Goal: Task Accomplishment & Management: Complete application form

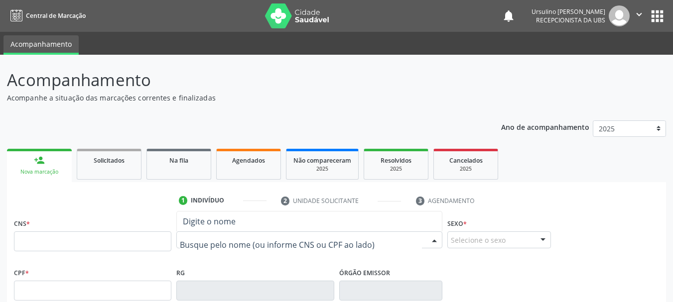
scroll to position [26, 0]
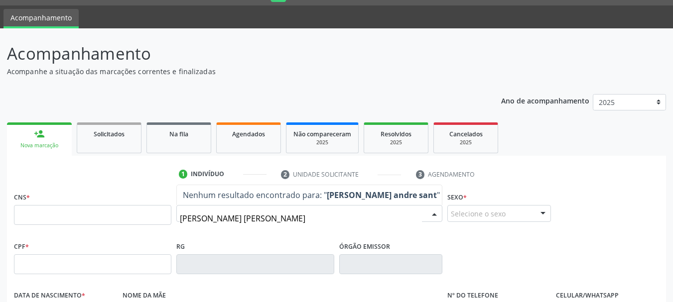
type input "[PERSON_NAME]"
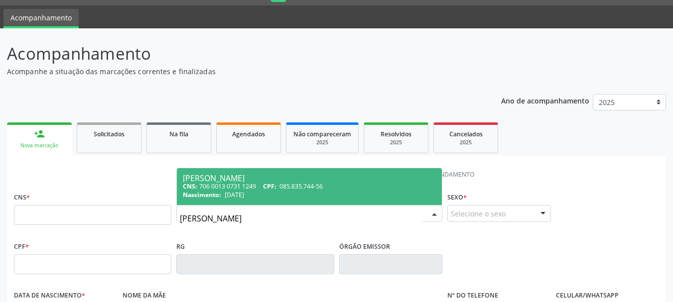
click at [269, 187] on span "CPF:" at bounding box center [269, 186] width 13 height 8
type input "706 0013 0731 1249"
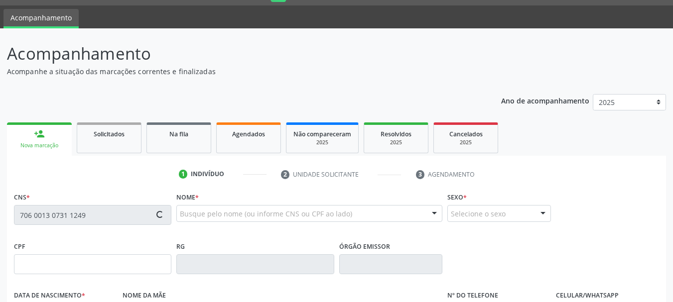
type input "085.835.744-56"
type input "[DATE]"
type input "[PERSON_NAME] das Dores dos Santos"
type input "[PHONE_NUMBER]"
type input "094.793.074-48"
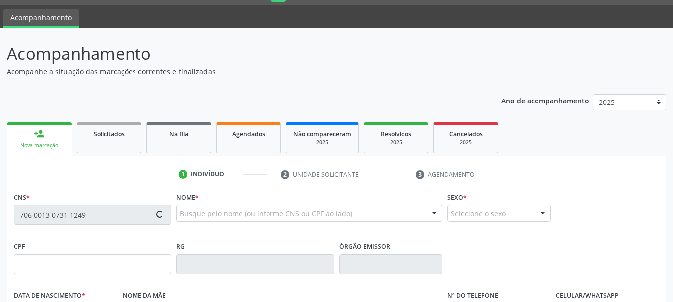
type input "565"
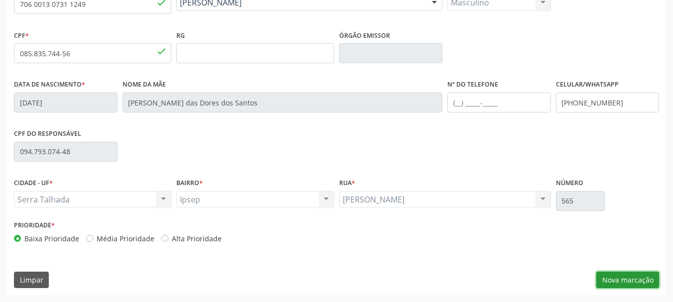
click at [634, 278] on button "Nova marcação" at bounding box center [627, 280] width 63 height 17
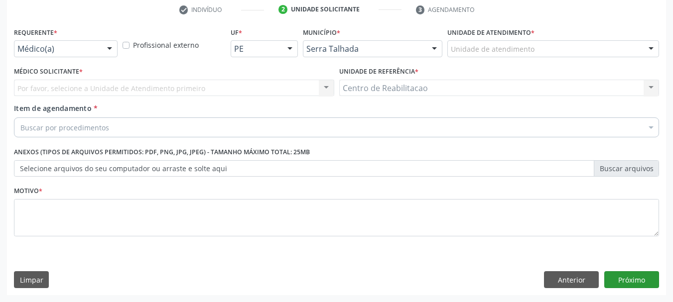
scroll to position [191, 0]
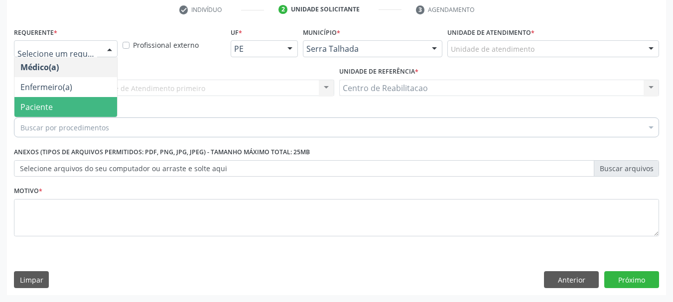
click at [80, 102] on span "Paciente" at bounding box center [65, 107] width 103 height 20
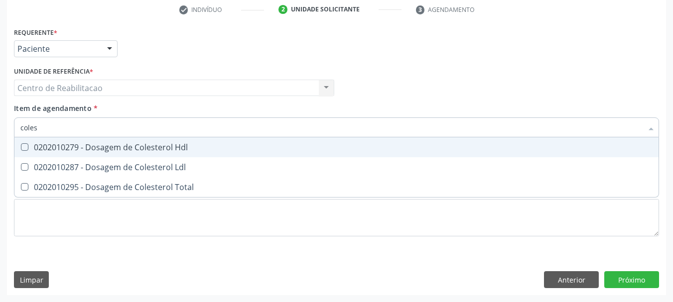
type input "colest"
drag, startPoint x: 99, startPoint y: 145, endPoint x: 102, endPoint y: 160, distance: 15.1
click at [100, 145] on div "0202010279 - Dosagem de Colesterol Hdl" at bounding box center [336, 147] width 632 height 8
checkbox Hdl "true"
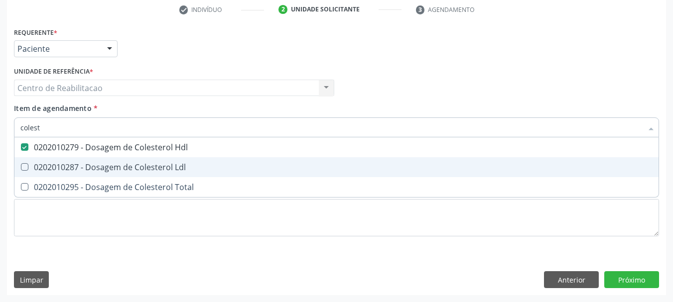
click at [103, 164] on div "0202010287 - Dosagem de Colesterol Ldl" at bounding box center [336, 167] width 632 height 8
checkbox Ldl "true"
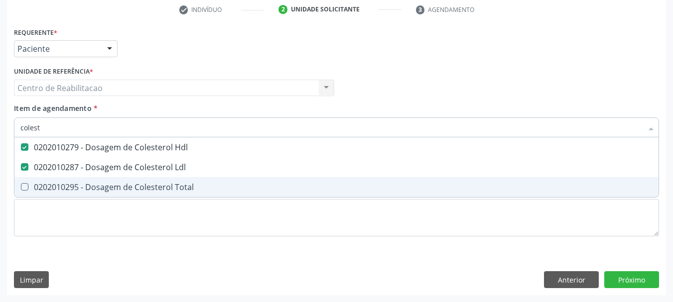
click at [108, 190] on div "0202010295 - Dosagem de Colesterol Total" at bounding box center [336, 187] width 632 height 8
checkbox Total "true"
type input "cre"
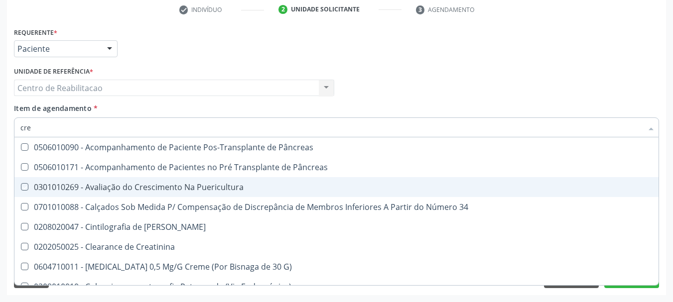
checkbox Pâncreas "false"
checkbox Puericultura "false"
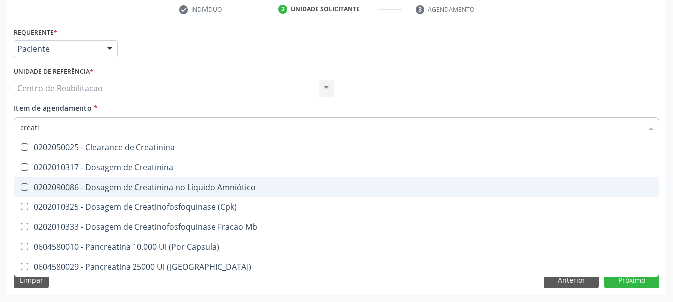
type input "creatin"
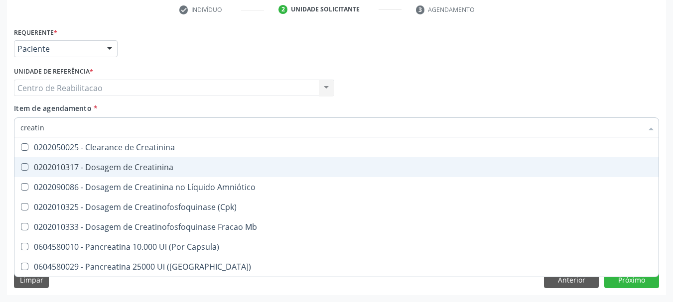
click at [128, 170] on div "0202010317 - Dosagem de Creatinina" at bounding box center [336, 167] width 632 height 8
checkbox Creatinina "true"
type input "tri"
checkbox Creatinina "false"
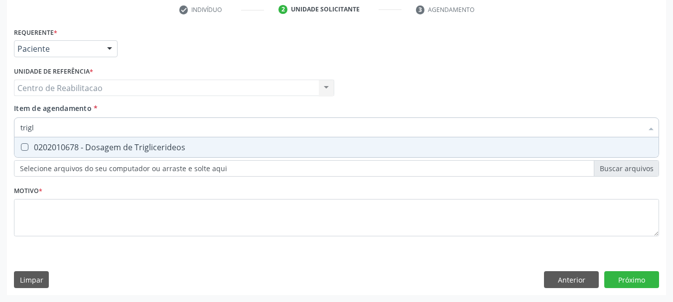
type input "trigli"
click at [143, 151] on div "0202010678 - Dosagem de Triglicerideos" at bounding box center [336, 147] width 632 height 8
checkbox Triglicerideos "true"
type input "urina"
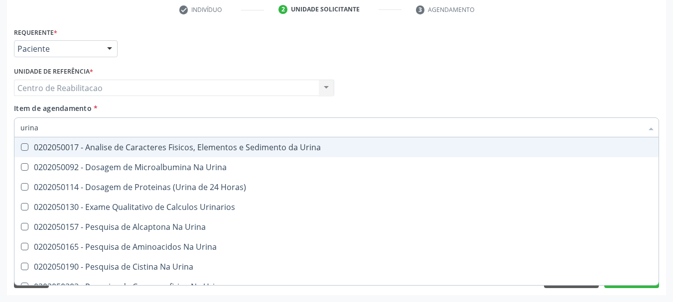
click at [144, 148] on div "0202050017 - Analise de Caracteres Fisicos, Elementos e Sedimento da Urina" at bounding box center [336, 147] width 632 height 8
checkbox Urina "true"
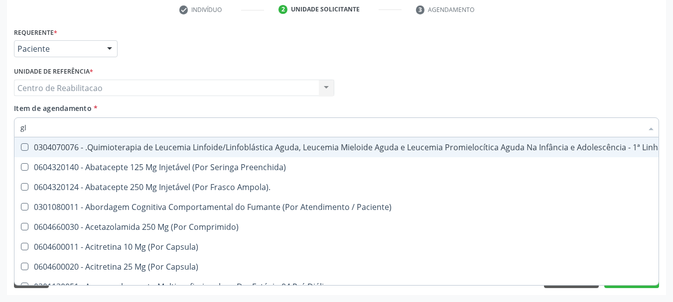
type input "gli"
checkbox Multiprofissional "true"
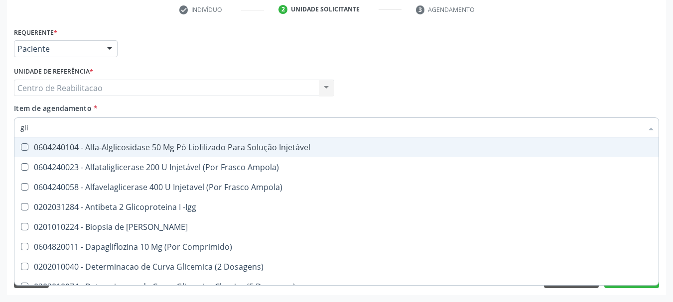
type input "glic"
checkbox Derrames "true"
checkbox Triglicerideos "false"
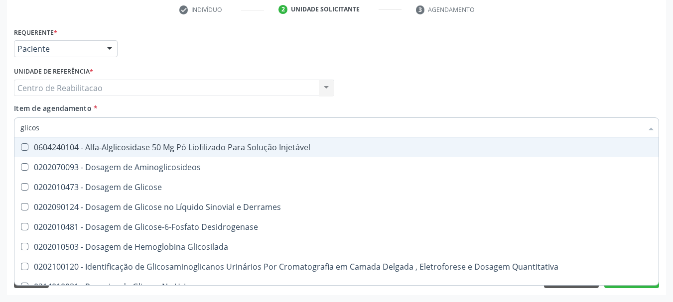
type input "glicose"
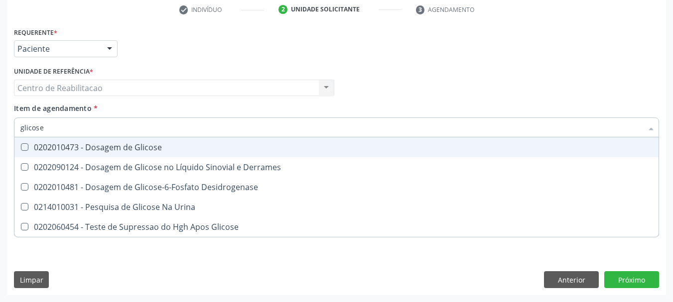
click at [144, 148] on div "0202010473 - Dosagem de Glicose" at bounding box center [336, 147] width 632 height 8
checkbox Glicose "true"
type input "he"
checkbox Glicose "false"
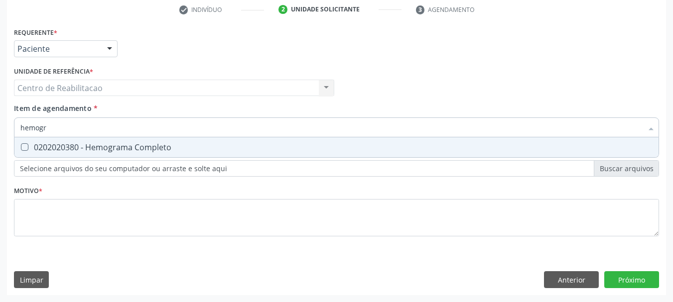
type input "hemogra"
click at [144, 148] on div "0202020380 - Hemograma Completo" at bounding box center [336, 147] width 632 height 8
checkbox Completo "true"
click at [356, 100] on div "Médico Solicitante Por favor, selecione a Unidade de Atendimento primeiro Nenhu…" at bounding box center [336, 83] width 650 height 39
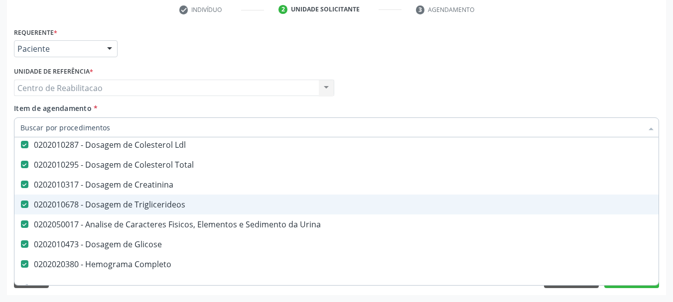
scroll to position [100, 0]
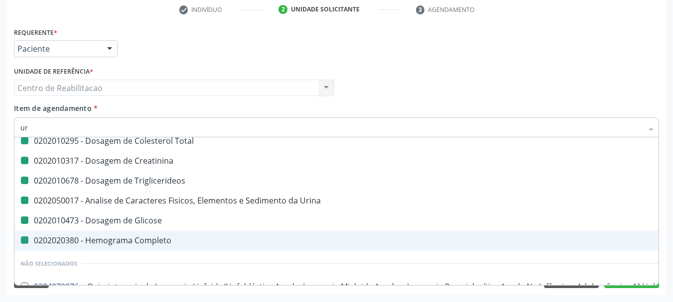
type input "ure"
checkbox Hdl "false"
checkbox Total "false"
checkbox Creatinina "false"
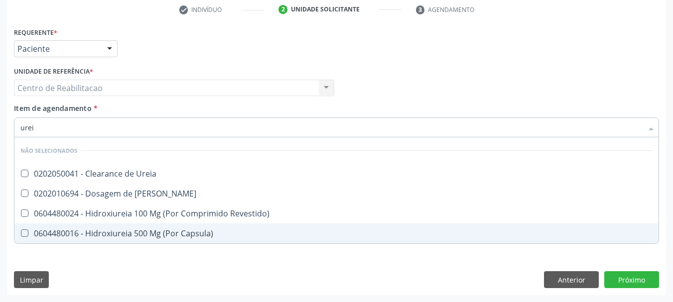
scroll to position [0, 0]
type input "ureia"
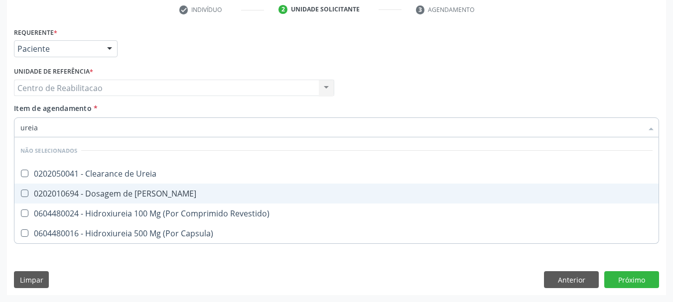
click at [149, 192] on div "0202010694 - Dosagem de [PERSON_NAME]" at bounding box center [336, 194] width 632 height 8
checkbox Ureia "true"
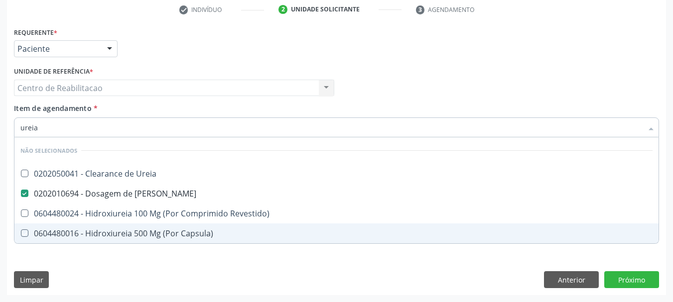
click at [153, 280] on div "Requerente * Paciente Médico(a) Enfermeiro(a) Paciente Nenhum resultado encontr…" at bounding box center [336, 160] width 659 height 270
checkbox Ureia "true"
checkbox Revestido\) "true"
checkbox Capsula\) "true"
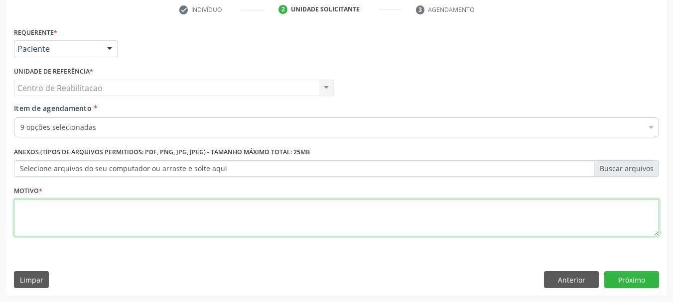
click at [139, 206] on textarea at bounding box center [336, 218] width 645 height 38
type textarea "."
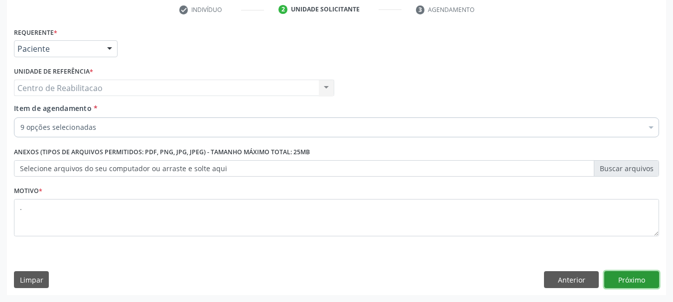
click at [623, 273] on button "Próximo" at bounding box center [631, 279] width 55 height 17
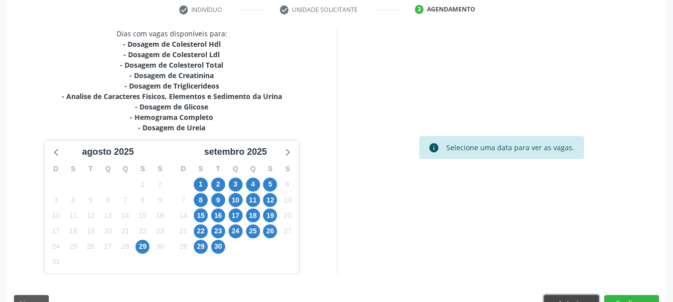
click at [574, 301] on button "Anterior" at bounding box center [571, 303] width 55 height 17
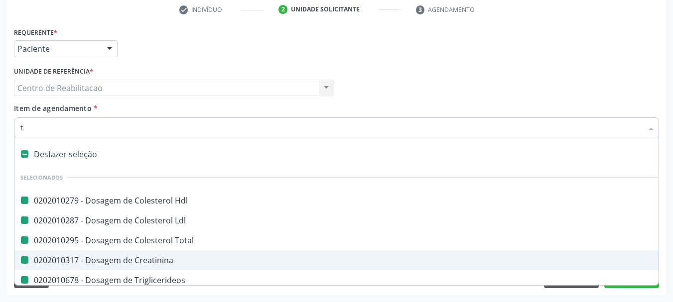
type input "ts"
checkbox Hdl "false"
checkbox Total "false"
checkbox Creatinina "false"
checkbox Ldl "false"
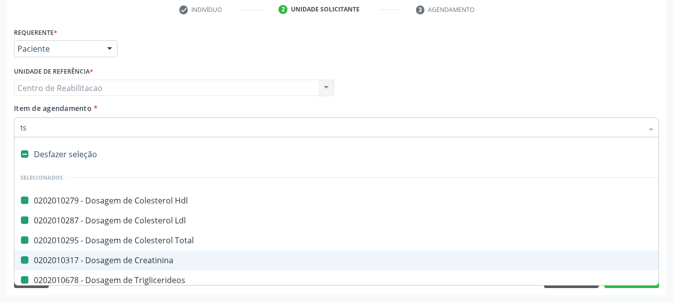
checkbox Triglicerideos "false"
checkbox Urina "false"
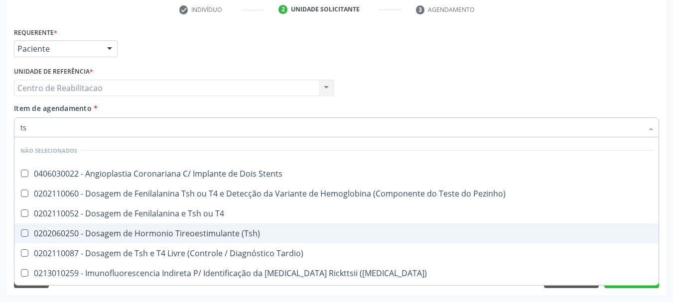
type input "tsh"
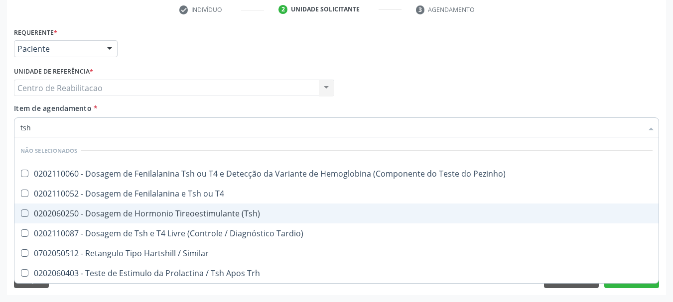
click at [252, 214] on div "0202060250 - Dosagem de Hormonio Tireoestimulante (Tsh)" at bounding box center [336, 214] width 632 height 8
checkbox \(Tsh\) "true"
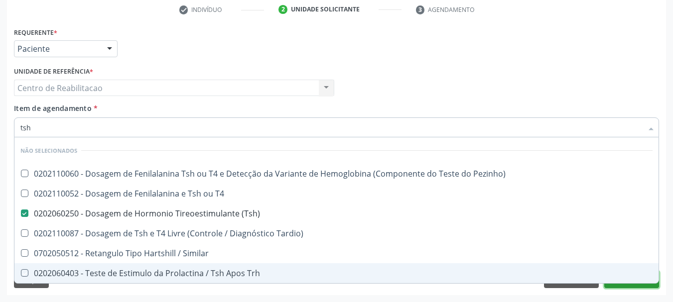
click at [639, 287] on button "Próximo" at bounding box center [631, 279] width 55 height 17
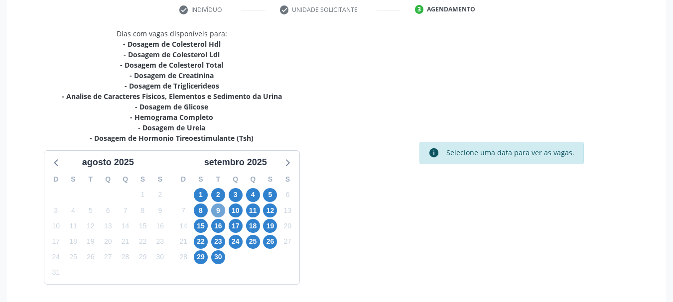
click at [223, 211] on span "9" at bounding box center [218, 211] width 14 height 14
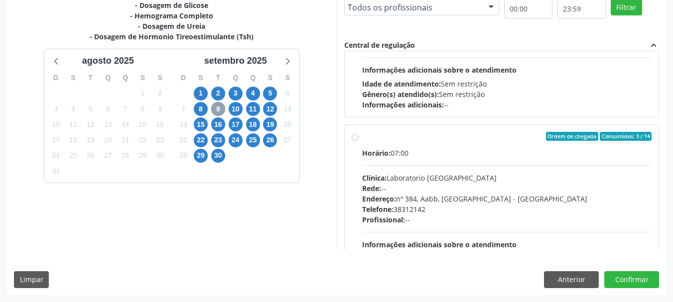
scroll to position [299, 0]
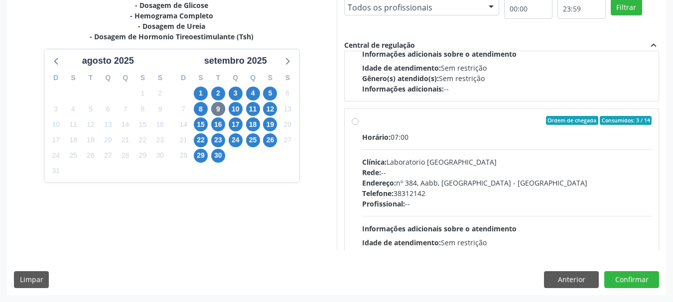
click at [410, 133] on div "Horário: 07:00" at bounding box center [507, 137] width 290 height 10
click at [359, 125] on input "Ordem de chegada Consumidos: 3 / 14 Horário: 07:00 Clínica: Laboratorio [GEOGRA…" at bounding box center [355, 120] width 7 height 9
radio input "true"
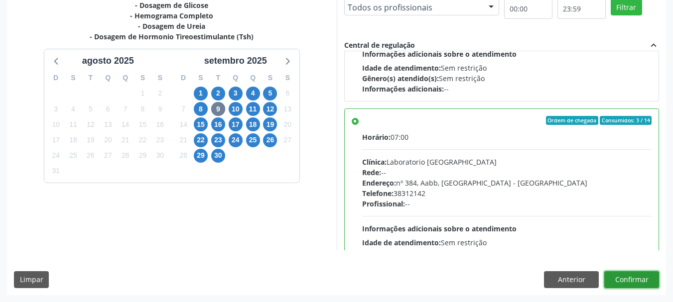
click at [650, 280] on button "Confirmar" at bounding box center [631, 279] width 55 height 17
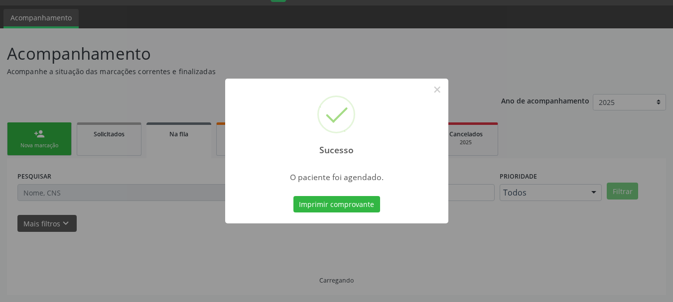
scroll to position [26, 0]
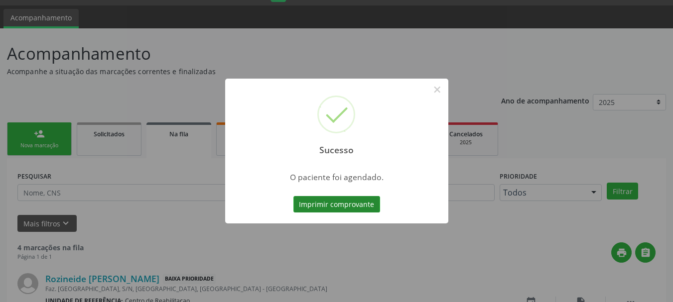
click at [349, 204] on button "Imprimir comprovante" at bounding box center [336, 204] width 87 height 17
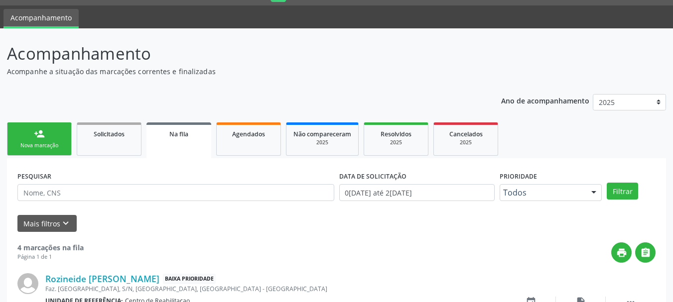
click at [48, 147] on div "Nova marcação" at bounding box center [39, 145] width 50 height 7
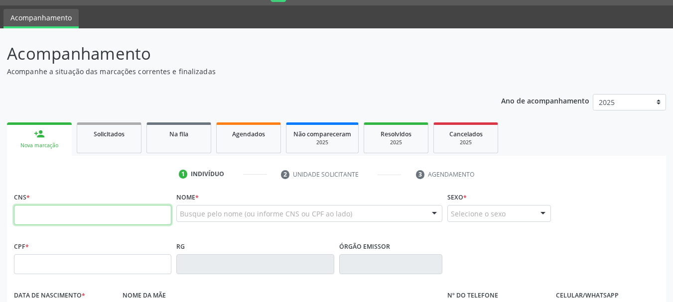
click at [156, 215] on input "text" at bounding box center [92, 215] width 157 height 20
paste input "706 0013 0731 1249"
type input "706 0013 0731 1249"
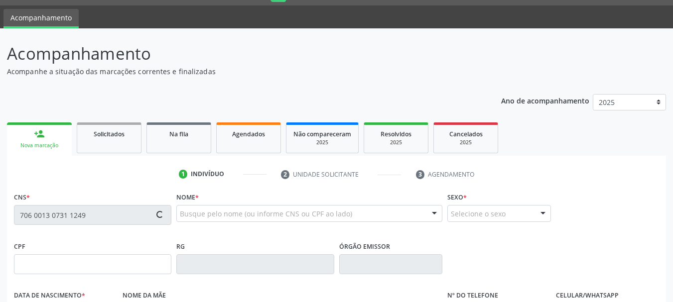
type input "085.835.744-56"
type input "[DATE]"
type input "[PERSON_NAME] das Dores dos Santos"
type input "[PHONE_NUMBER]"
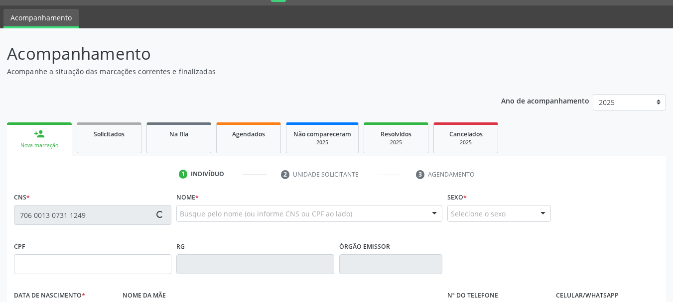
type input "094.793.074-48"
type input "565"
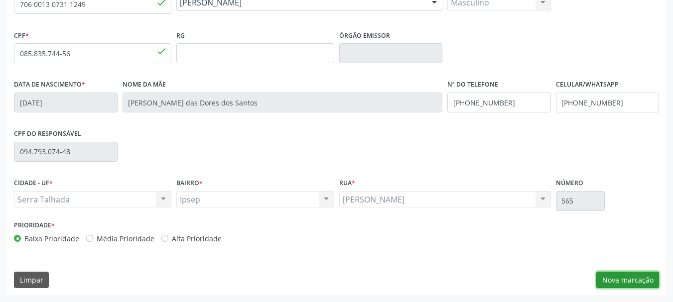
click at [625, 283] on button "Nova marcação" at bounding box center [627, 280] width 63 height 17
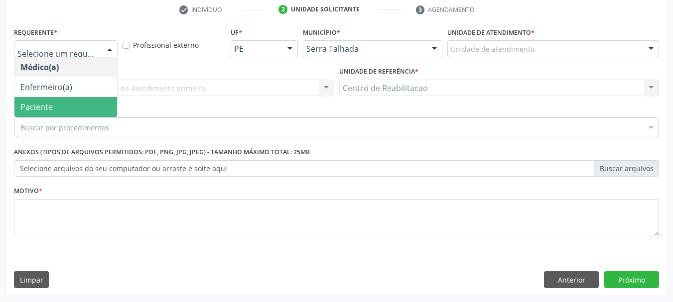
click at [66, 107] on span "Paciente" at bounding box center [65, 107] width 103 height 20
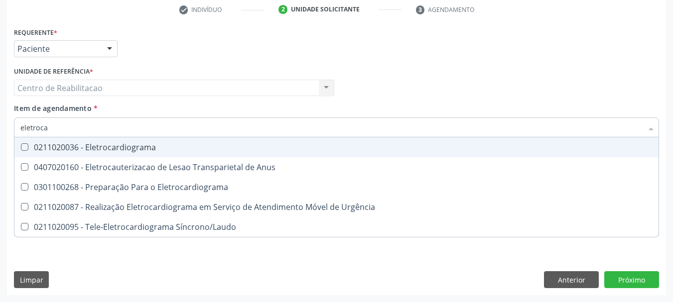
type input "eletrocar"
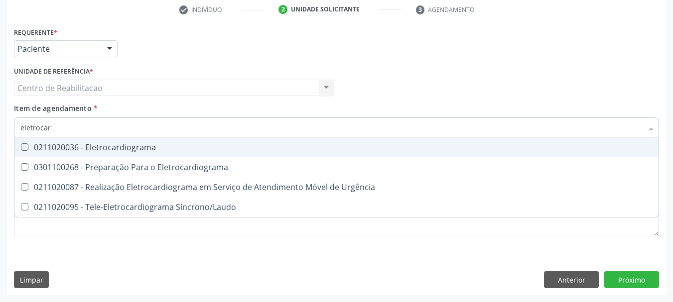
click at [157, 149] on div "0211020036 - Eletrocardiograma" at bounding box center [336, 147] width 632 height 8
checkbox Eletrocardiograma "true"
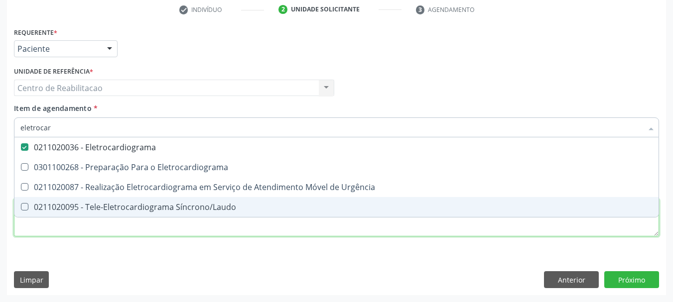
click at [157, 222] on div "Requerente * Paciente Médico(a) Enfermeiro(a) Paciente Nenhum resultado encontr…" at bounding box center [336, 138] width 645 height 226
checkbox Eletrocardiograma "true"
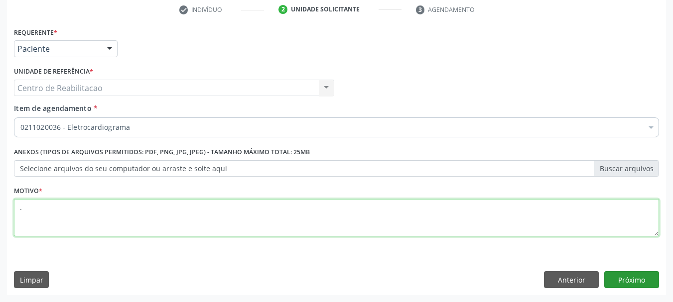
type textarea "."
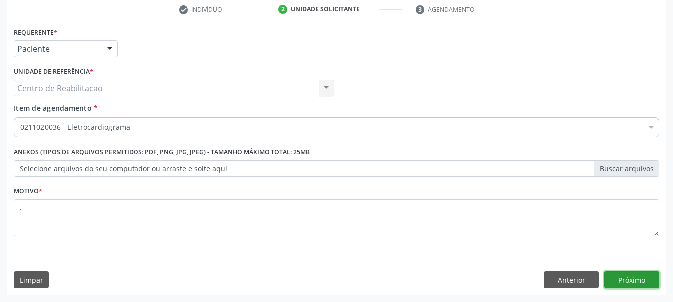
click at [636, 280] on button "Próximo" at bounding box center [631, 279] width 55 height 17
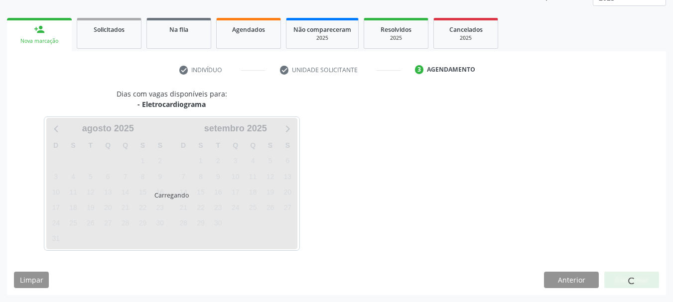
scroll to position [131, 0]
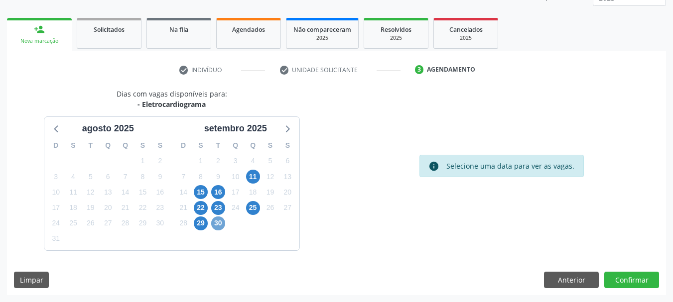
click at [214, 227] on span "30" at bounding box center [218, 224] width 14 height 14
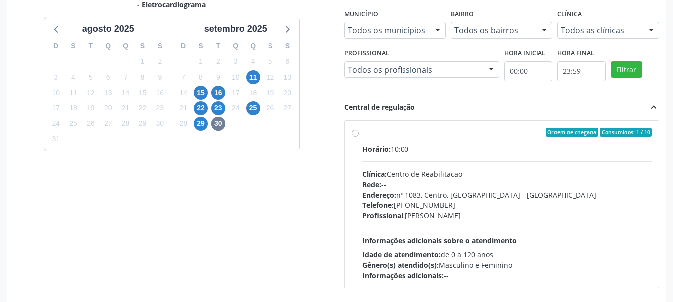
click at [393, 139] on label "Ordem de chegada Consumidos: 1 / 10 Horário: 10:00 Clínica: Centro de Reabilita…" at bounding box center [507, 204] width 290 height 153
click at [359, 137] on input "Ordem de chegada Consumidos: 1 / 10 Horário: 10:00 Clínica: Centro de Reabilita…" at bounding box center [355, 132] width 7 height 9
radio input "true"
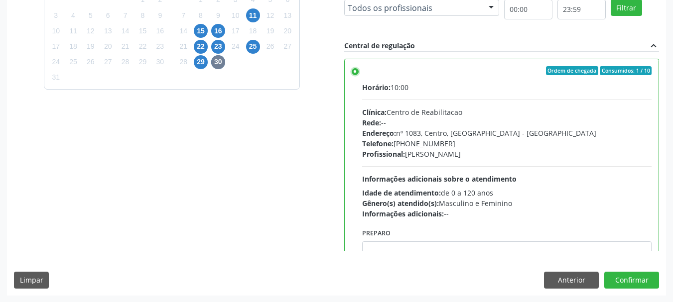
scroll to position [293, 0]
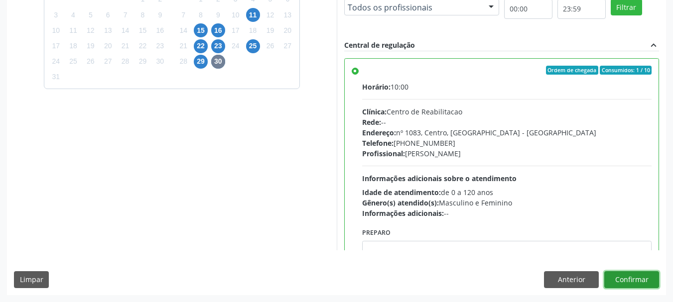
click at [637, 279] on button "Confirmar" at bounding box center [631, 279] width 55 height 17
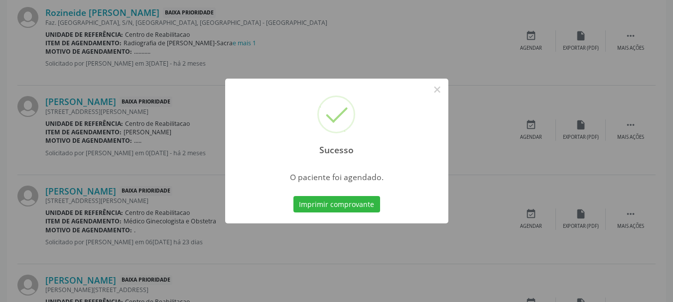
scroll to position [26, 0]
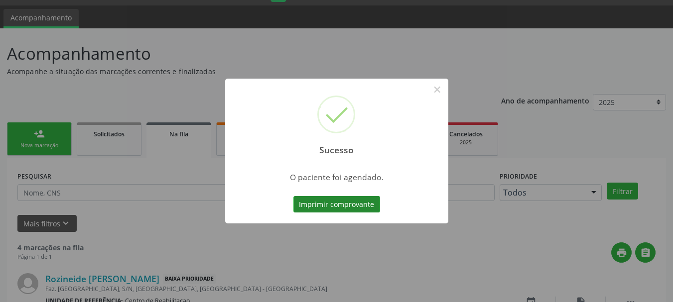
click at [343, 208] on button "Imprimir comprovante" at bounding box center [336, 204] width 87 height 17
